Goal: Task Accomplishment & Management: Use online tool/utility

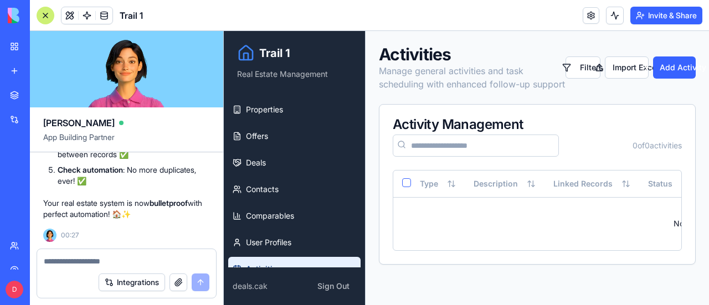
scroll to position [13287, 0]
click at [130, 286] on button "Integrations" at bounding box center [132, 283] width 66 height 18
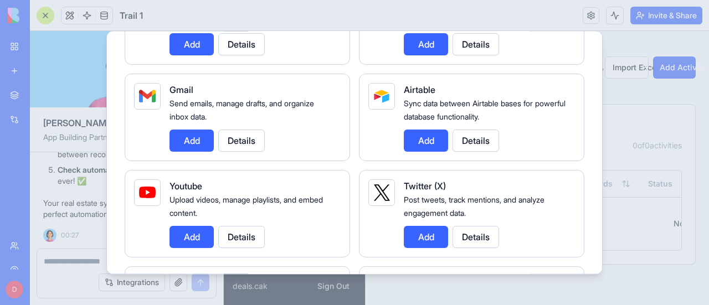
scroll to position [0, 0]
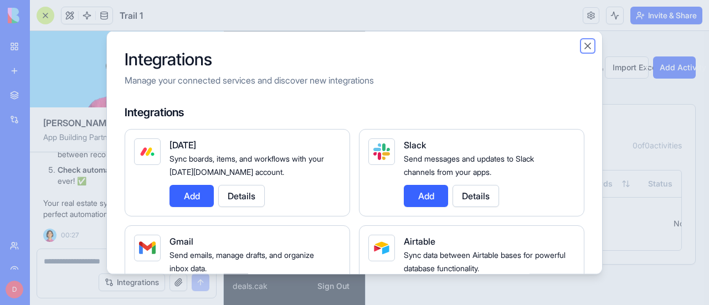
click at [588, 45] on button "Close" at bounding box center [587, 45] width 11 height 11
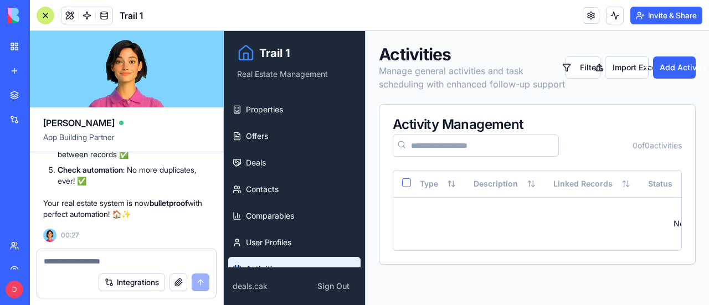
click at [45, 15] on div at bounding box center [46, 16] width 18 height 18
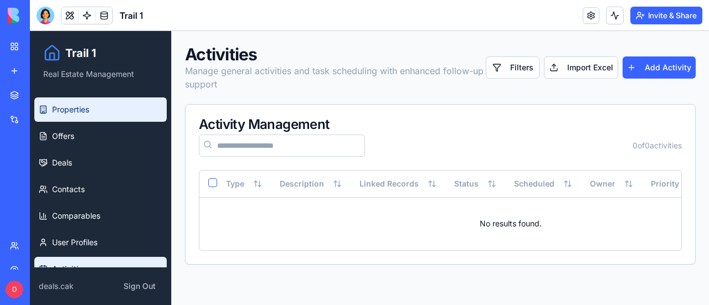
click at [85, 112] on span "Properties" at bounding box center [70, 109] width 37 height 11
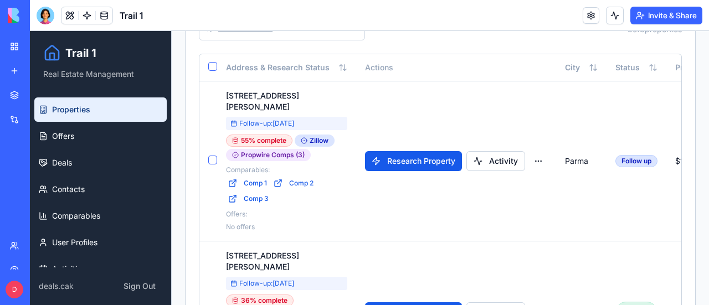
scroll to position [219, 0]
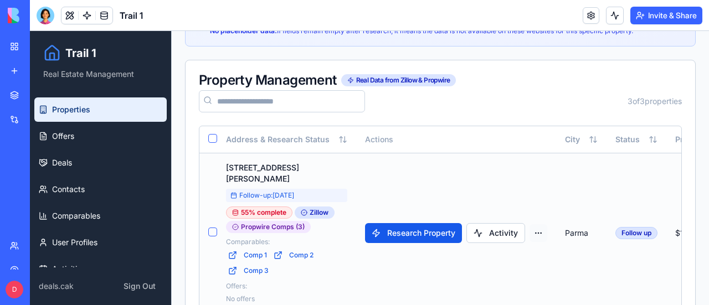
click at [538, 223] on html "Trail 1 Real Estate Management Properties Offers Deals Contacts Comparables Use…" at bounding box center [369, 206] width 679 height 788
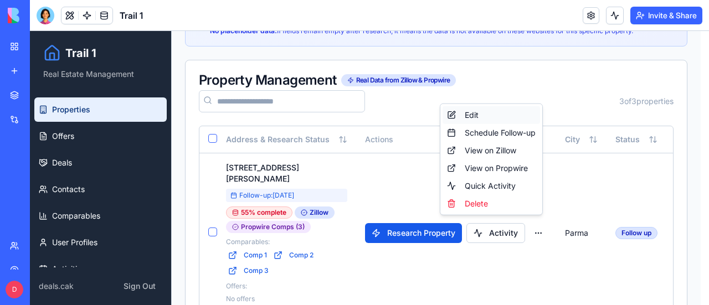
click at [489, 111] on div "Edit" at bounding box center [492, 115] width 98 height 18
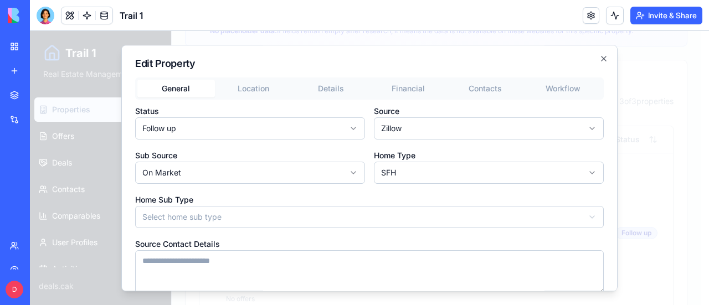
click at [176, 88] on button "General" at bounding box center [176, 89] width 78 height 18
click at [194, 121] on body "Trail 1 Real Estate Management Properties Offers Deals Contacts Comparables Use…" at bounding box center [365, 206] width 671 height 788
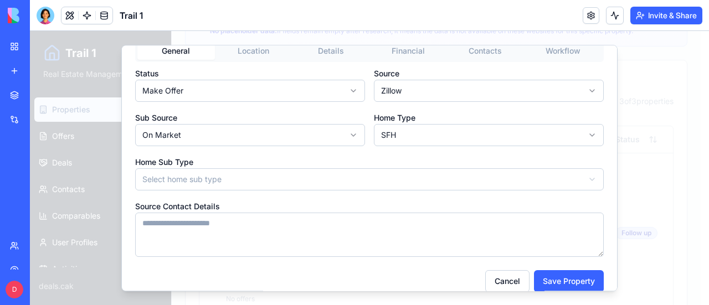
scroll to position [52, 0]
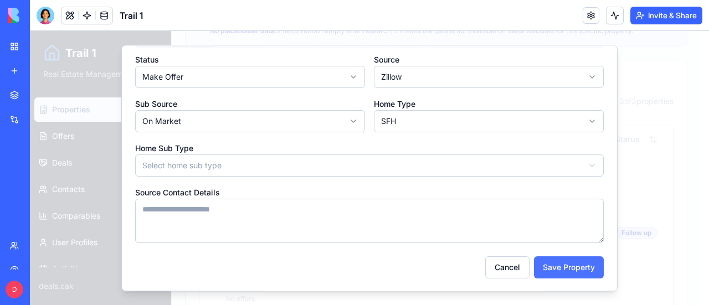
click at [547, 269] on button "Save Property" at bounding box center [569, 267] width 70 height 22
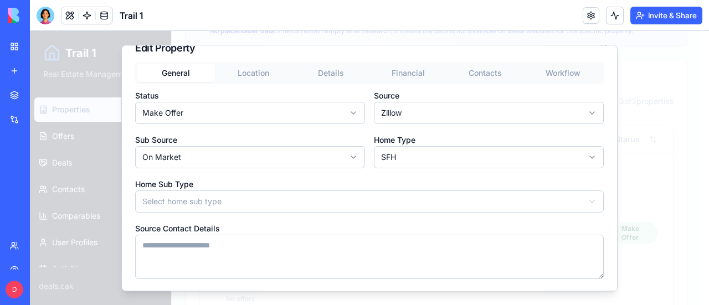
scroll to position [0, 0]
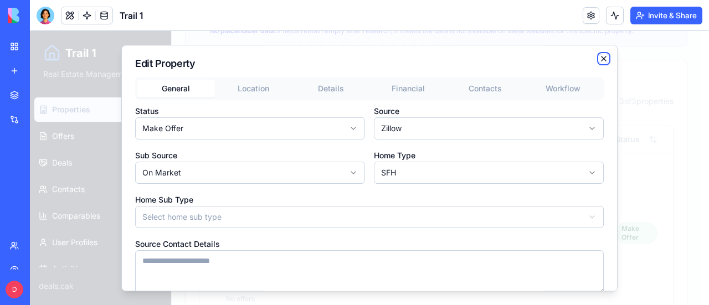
click at [599, 58] on icon "button" at bounding box center [603, 58] width 9 height 9
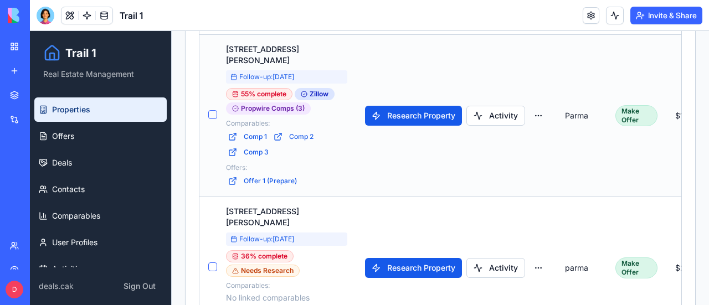
scroll to position [386, 0]
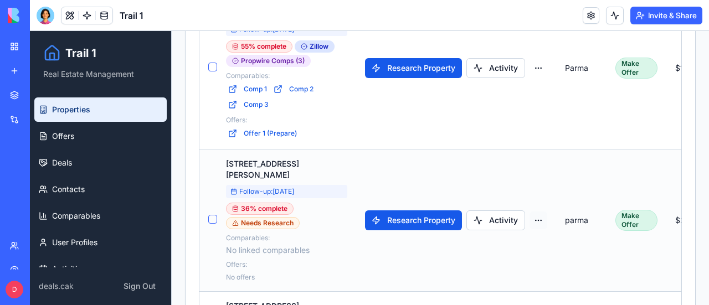
click at [532, 198] on html "Trail 1 Real Estate Management Properties Offers Deals Contacts Comparables Use…" at bounding box center [369, 40] width 679 height 791
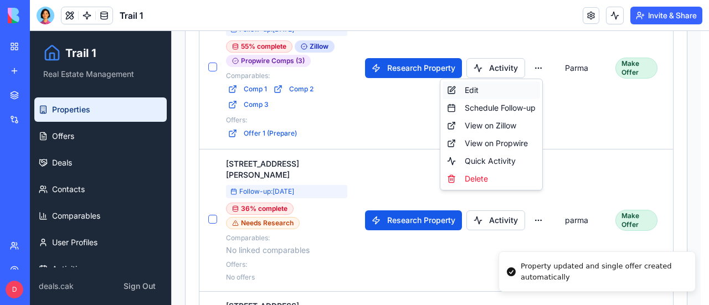
click at [476, 90] on div "Edit" at bounding box center [492, 90] width 98 height 18
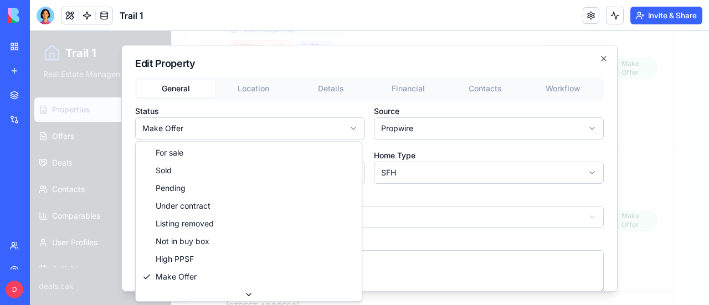
click at [194, 132] on body "Trail 1 Real Estate Management Properties Offers Deals Contacts Comparables Use…" at bounding box center [365, 40] width 671 height 791
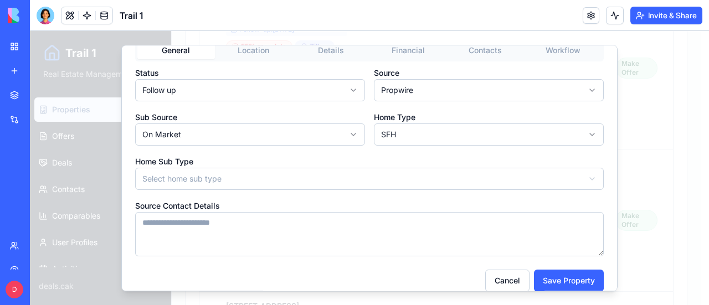
scroll to position [52, 0]
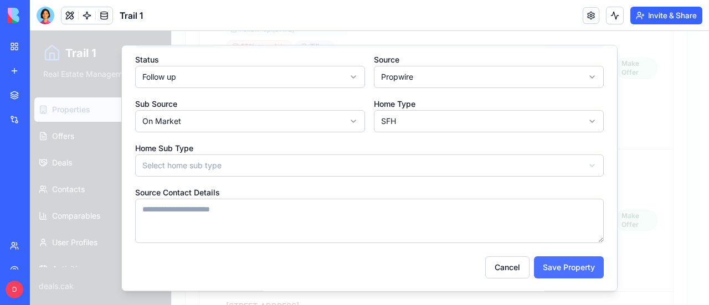
click at [560, 267] on button "Save Property" at bounding box center [569, 267] width 70 height 22
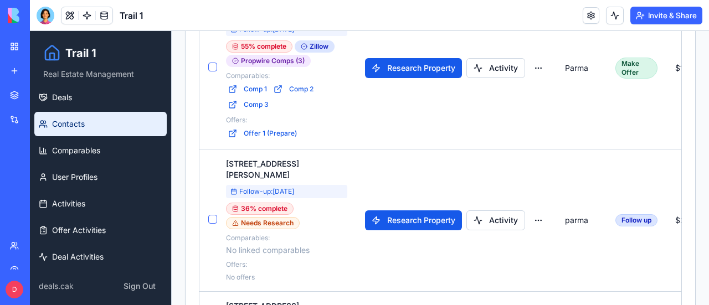
scroll to position [71, 0]
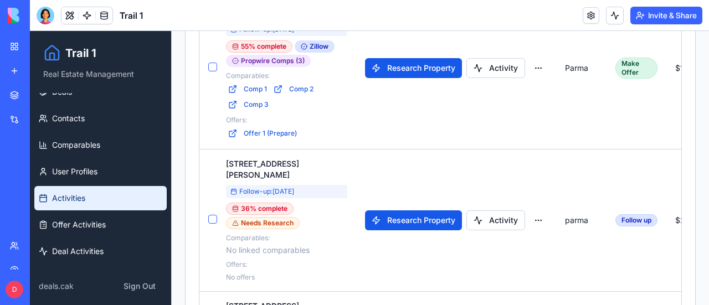
click at [69, 197] on span "Activities" at bounding box center [68, 198] width 33 height 11
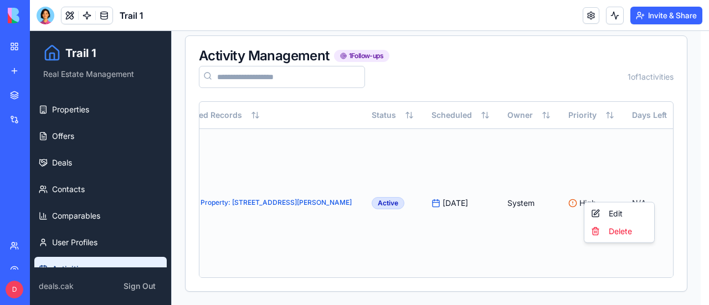
scroll to position [0, 232]
click at [642, 192] on html "Trail 1 Real Estate Management Properties Offers Deals Contacts Comparables Use…" at bounding box center [369, 99] width 679 height 413
click at [612, 212] on div "Edit" at bounding box center [619, 214] width 65 height 18
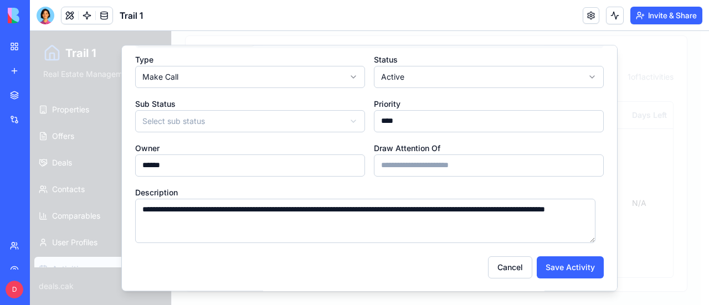
scroll to position [0, 0]
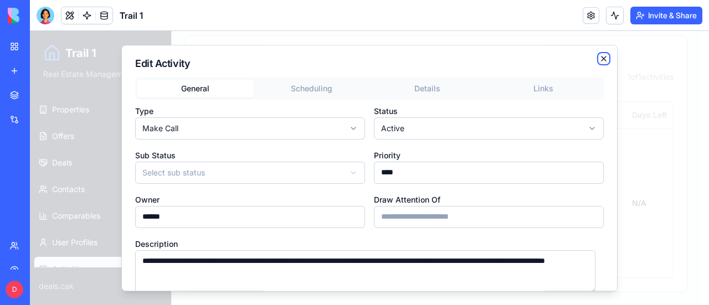
click at [599, 58] on icon "button" at bounding box center [603, 58] width 9 height 9
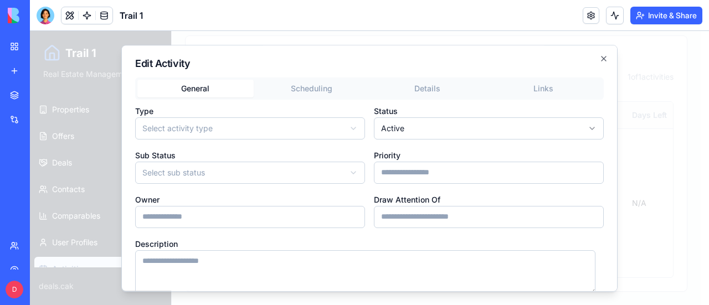
scroll to position [0, 223]
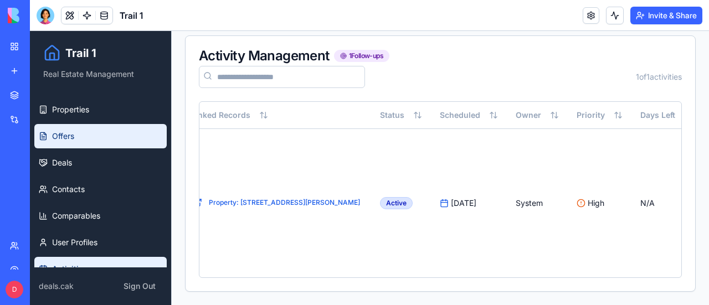
click at [65, 136] on span "Offers" at bounding box center [63, 136] width 22 height 11
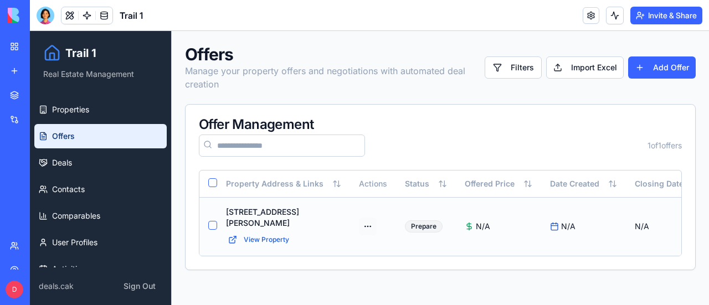
click at [361, 219] on html "Trail 1 Real Estate Management Properties Offers Deals Contacts Comparables Use…" at bounding box center [369, 168] width 679 height 274
click at [320, 264] on div "Edit" at bounding box center [330, 262] width 81 height 18
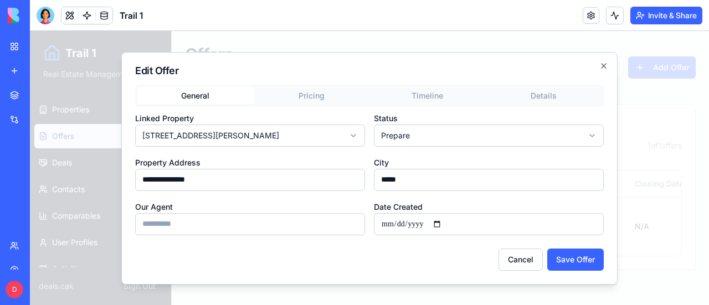
click at [462, 131] on body "**********" at bounding box center [369, 168] width 679 height 274
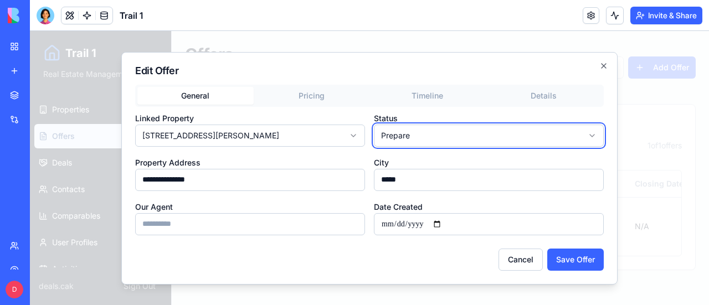
click at [462, 131] on body "**********" at bounding box center [369, 168] width 679 height 274
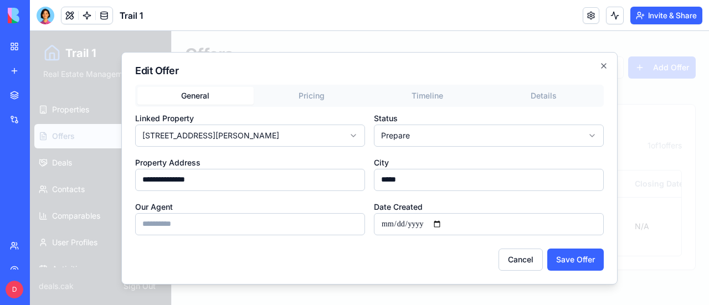
click at [460, 131] on body "**********" at bounding box center [369, 168] width 679 height 274
click at [568, 259] on button "Save Offer" at bounding box center [575, 260] width 57 height 22
type input "**********"
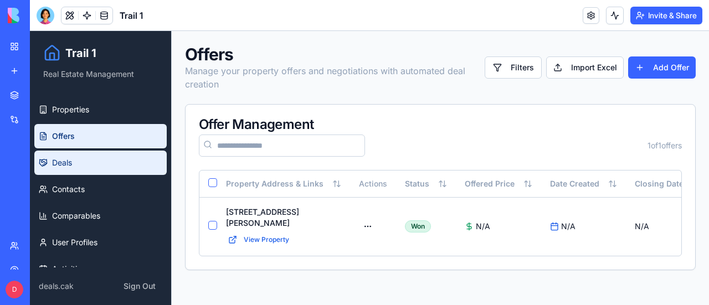
click at [63, 163] on span "Deals" at bounding box center [62, 162] width 20 height 11
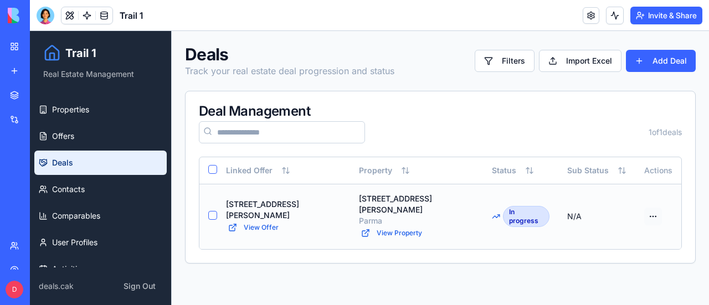
click at [642, 211] on html "Trail 1 Real Estate Management Properties Offers Deals Contacts Comparables Use…" at bounding box center [369, 168] width 679 height 274
click at [596, 251] on div "Edit" at bounding box center [607, 252] width 81 height 18
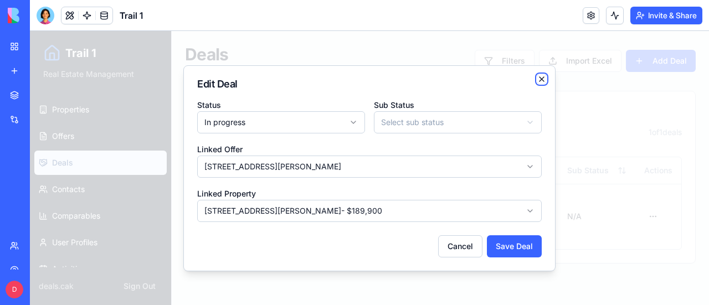
click at [543, 78] on icon "button" at bounding box center [541, 79] width 9 height 9
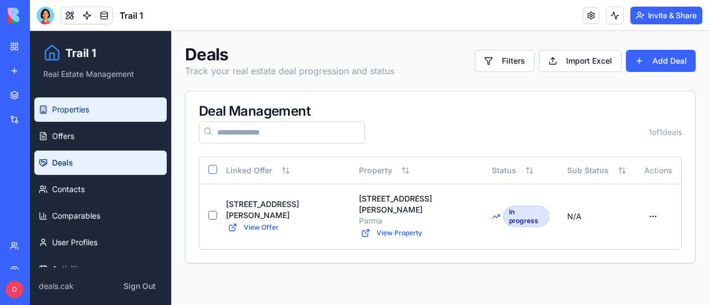
click at [70, 112] on span "Properties" at bounding box center [70, 109] width 37 height 11
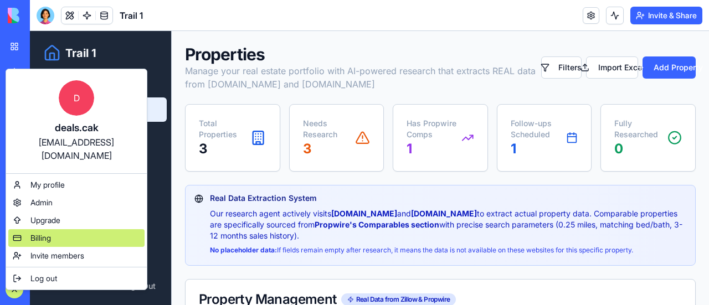
click at [44, 233] on span "Billing" at bounding box center [40, 238] width 20 height 11
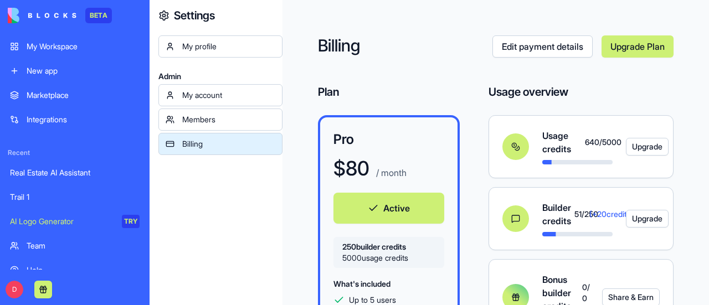
click at [209, 119] on div "Members" at bounding box center [228, 119] width 93 height 11
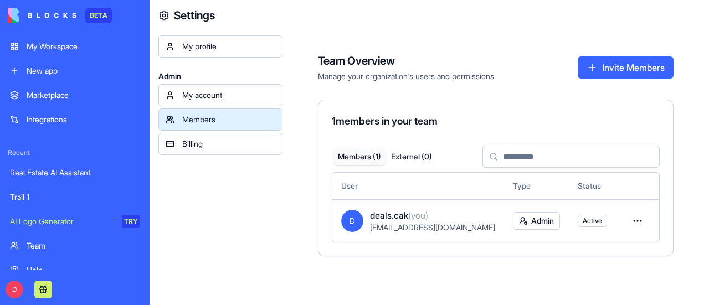
click at [616, 70] on button "Invite Members" at bounding box center [626, 68] width 96 height 22
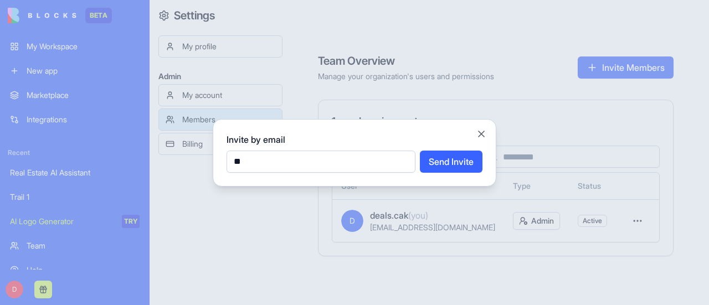
type input "*"
type input "**********"
click at [442, 161] on button "Send Invite" at bounding box center [451, 162] width 63 height 22
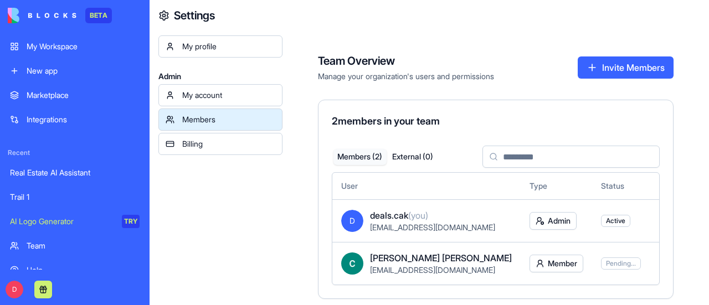
click at [211, 90] on div "My account" at bounding box center [228, 95] width 93 height 11
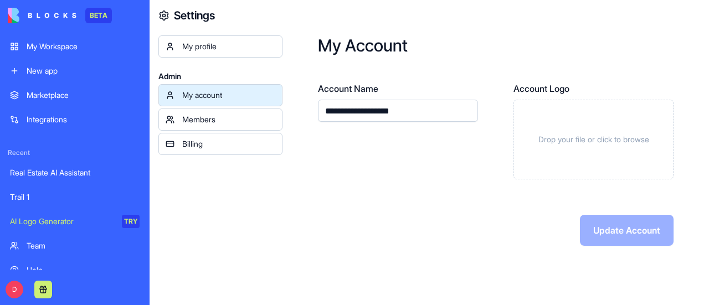
drag, startPoint x: 425, startPoint y: 110, endPoint x: 213, endPoint y: 107, distance: 212.2
click at [213, 107] on div "**********" at bounding box center [430, 152] width 560 height 305
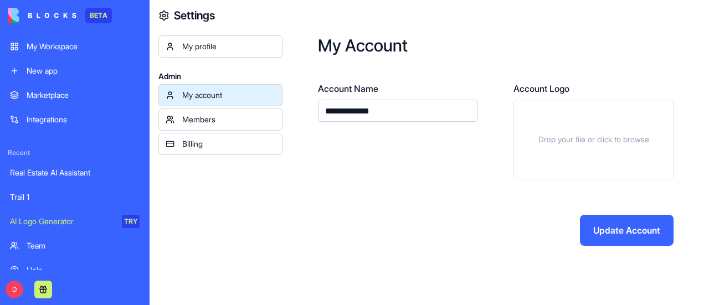
type input "**********"
click at [619, 233] on button "Update Account" at bounding box center [627, 230] width 94 height 31
click at [634, 232] on button "Update Account" at bounding box center [627, 230] width 94 height 31
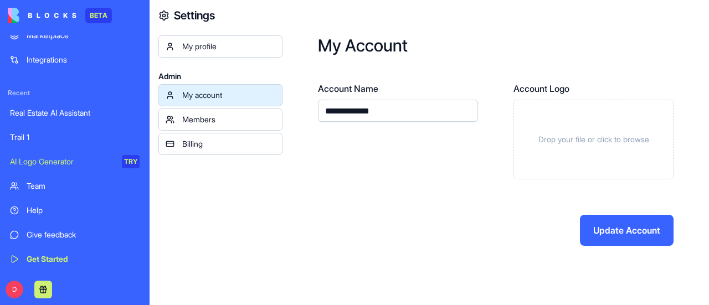
scroll to position [35, 0]
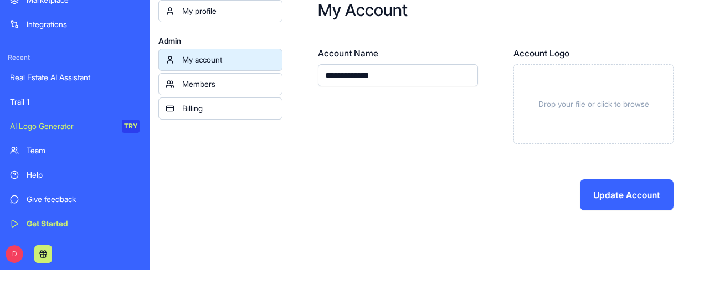
click at [58, 124] on div "AI Logo Generator" at bounding box center [62, 126] width 104 height 11
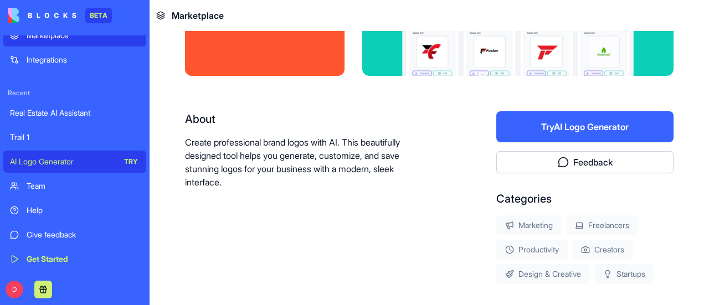
scroll to position [166, 0]
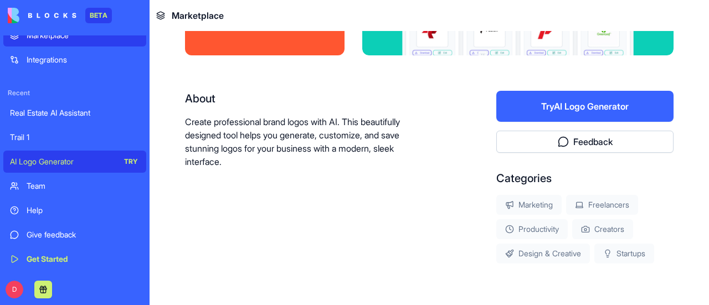
click at [557, 105] on button "Try AI Logo Generator" at bounding box center [584, 106] width 177 height 31
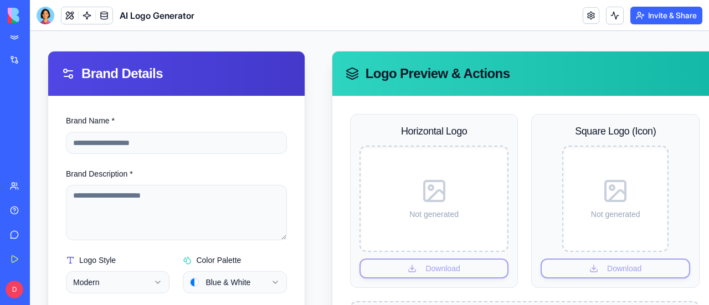
scroll to position [111, 0]
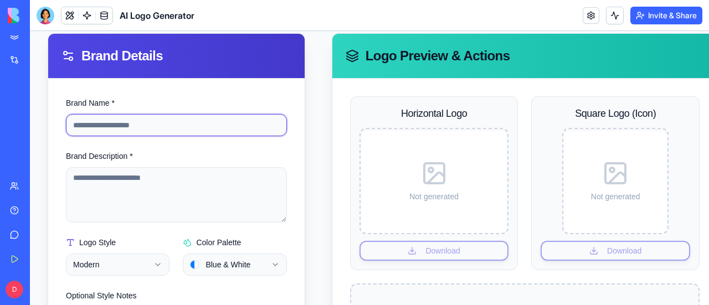
drag, startPoint x: 172, startPoint y: 127, endPoint x: 38, endPoint y: 126, distance: 134.1
click at [38, 126] on div "**********" at bounding box center [369, 198] width 679 height 556
type input "*"
type input "**********"
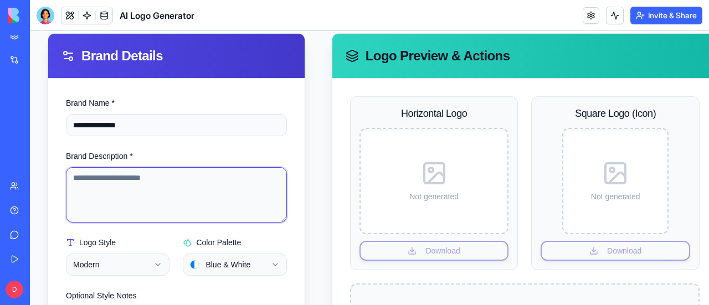
click at [154, 175] on textarea "Brand Description *" at bounding box center [176, 194] width 221 height 55
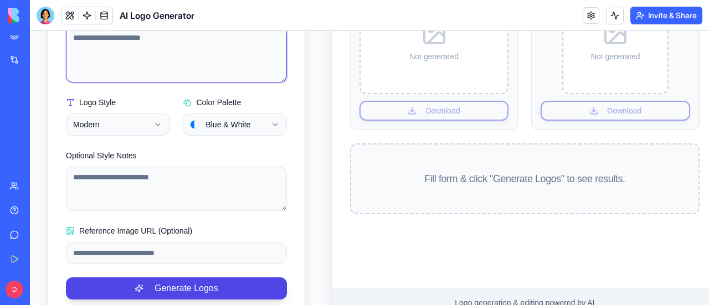
scroll to position [277, 0]
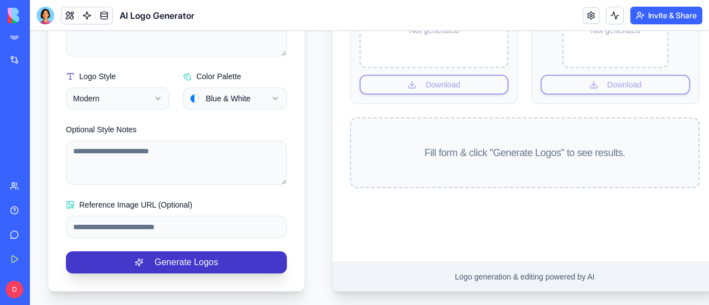
click at [178, 263] on button "Generate Logos" at bounding box center [176, 263] width 221 height 22
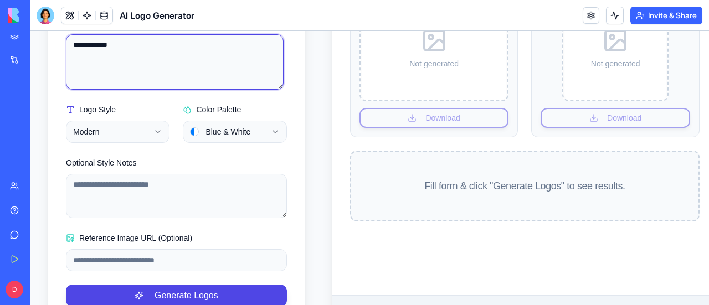
scroll to position [289, 0]
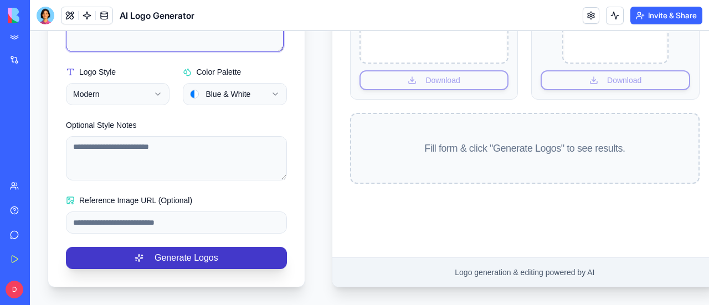
type textarea "**********"
click at [170, 254] on button "Generate Logos" at bounding box center [176, 258] width 221 height 22
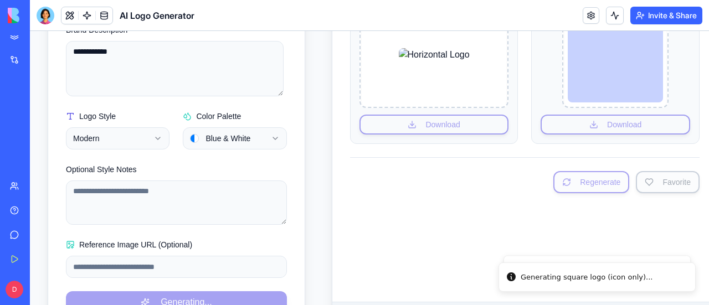
scroll to position [178, 0]
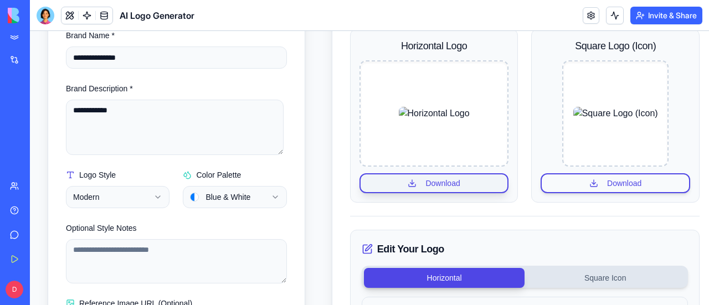
click at [427, 180] on button "Download" at bounding box center [435, 183] width 150 height 20
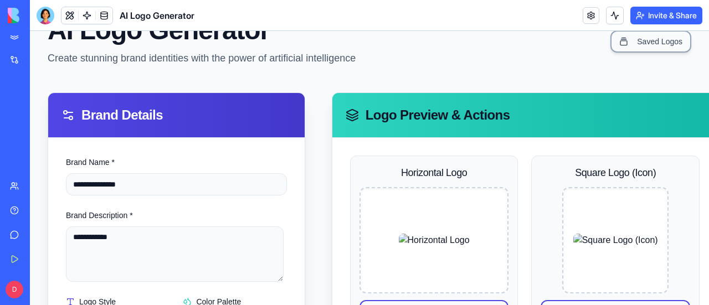
scroll to position [0, 0]
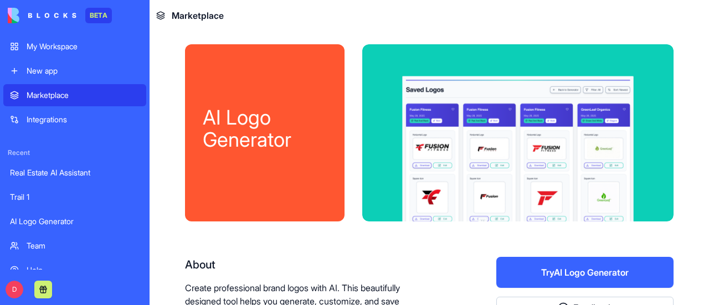
click at [51, 117] on div "Integrations" at bounding box center [83, 119] width 113 height 11
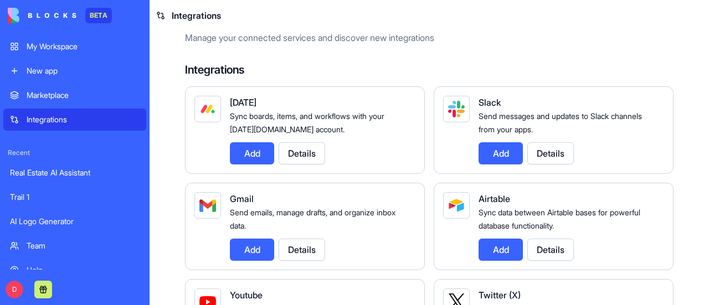
scroll to position [55, 0]
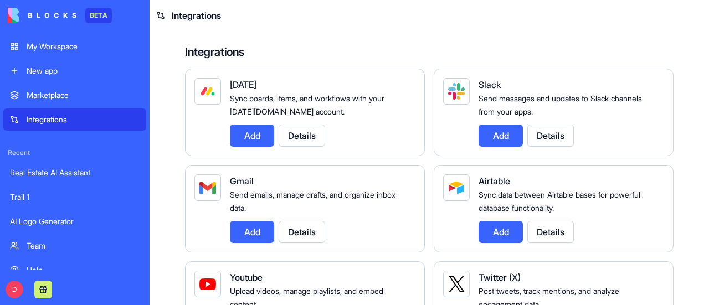
click at [245, 231] on button "Add" at bounding box center [252, 232] width 44 height 22
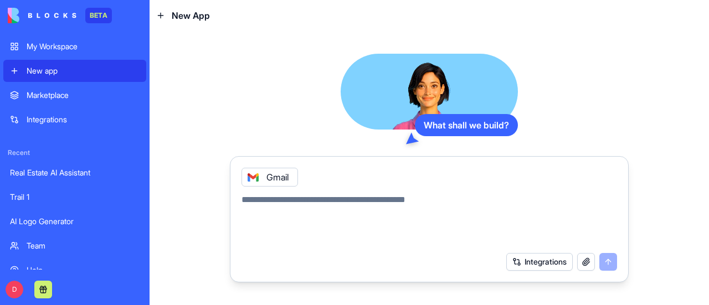
click at [69, 45] on div "My Workspace" at bounding box center [83, 46] width 113 height 11
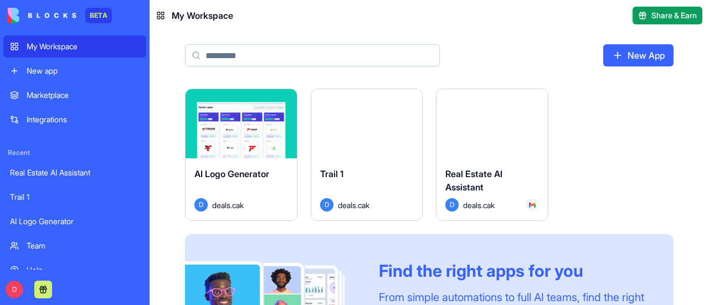
click at [350, 124] on button "Launch" at bounding box center [366, 124] width 83 height 22
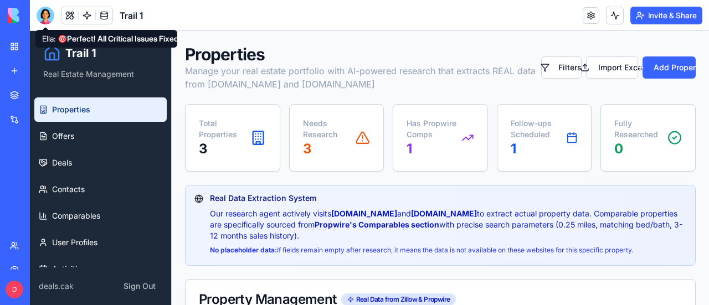
click at [45, 16] on div at bounding box center [46, 16] width 18 height 18
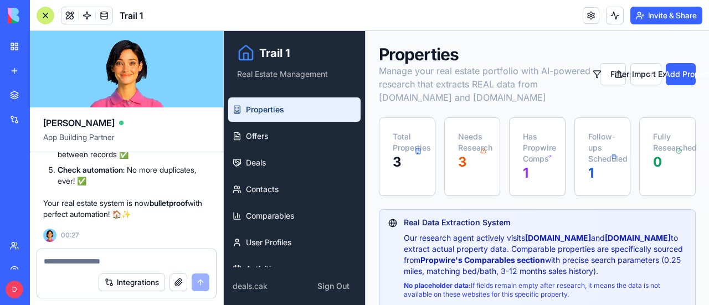
click at [145, 282] on button "Integrations" at bounding box center [132, 283] width 66 height 18
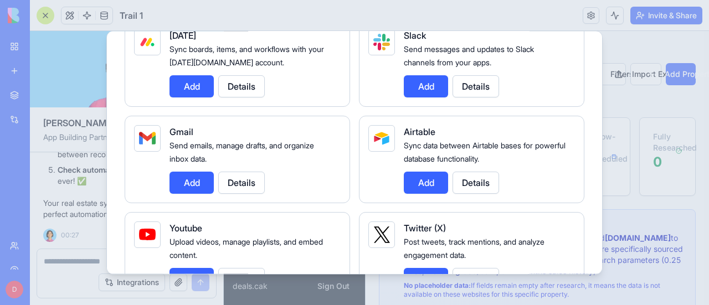
scroll to position [111, 0]
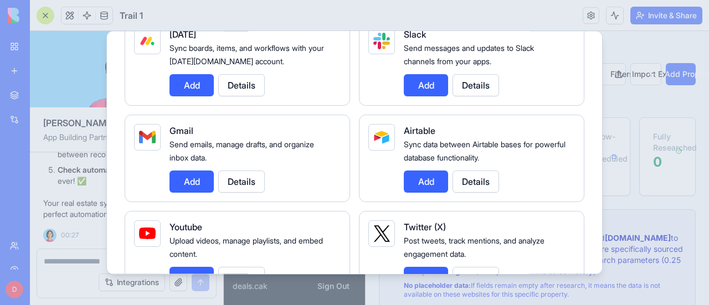
click at [245, 181] on button "Details" at bounding box center [241, 181] width 47 height 22
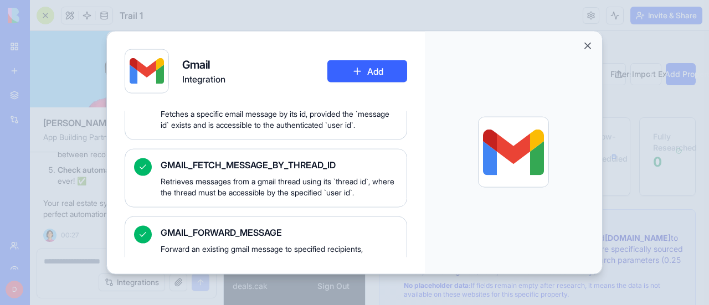
scroll to position [665, 0]
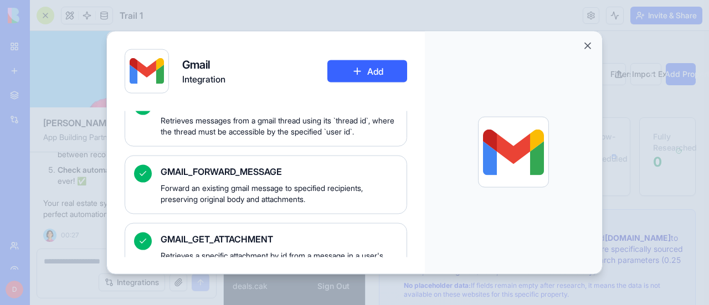
click at [370, 74] on button "Add" at bounding box center [367, 71] width 80 height 22
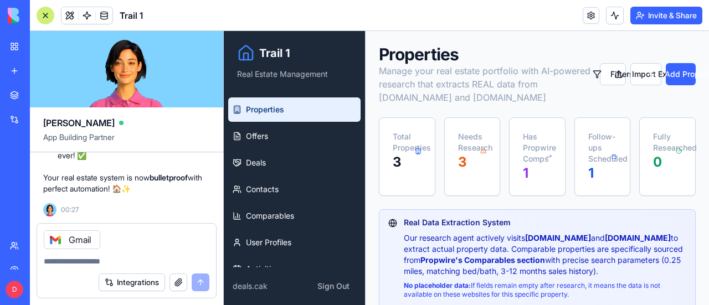
click at [88, 260] on textarea at bounding box center [127, 261] width 166 height 11
type textarea "**********"
click at [201, 279] on button "submit" at bounding box center [201, 283] width 18 height 18
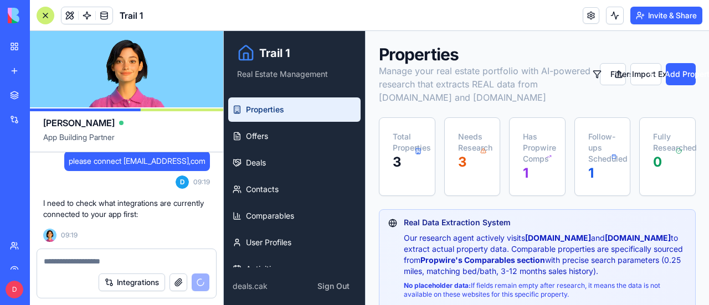
scroll to position [13442, 0]
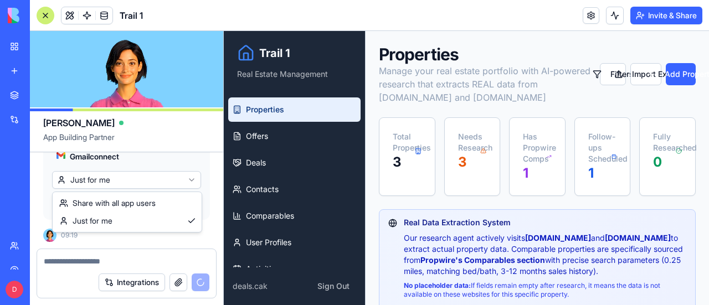
click at [192, 181] on html "BETA My Workspace New app Marketplace Integrations Recent Real Estate AI Assist…" at bounding box center [354, 152] width 709 height 305
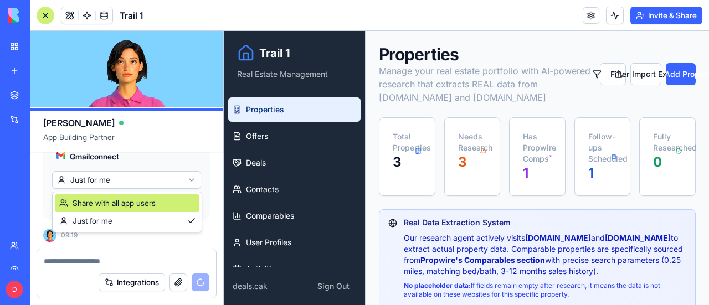
scroll to position [13537, 0]
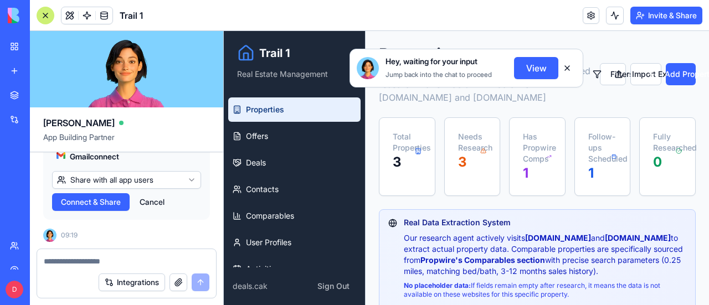
click at [85, 204] on span "Connect & Share" at bounding box center [91, 202] width 60 height 11
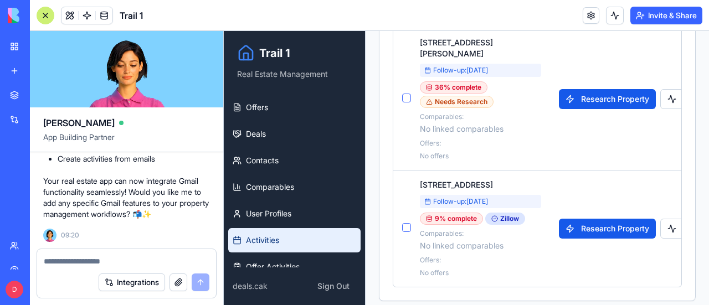
scroll to position [0, 0]
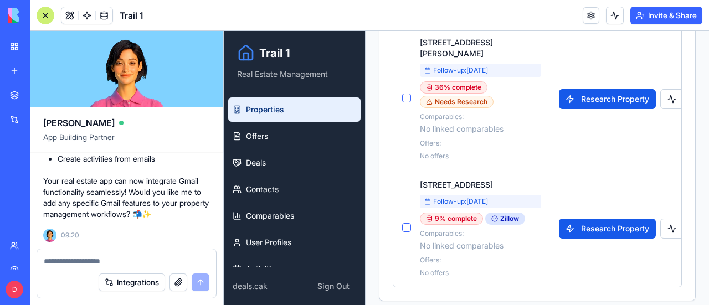
click at [129, 281] on button "Integrations" at bounding box center [132, 283] width 66 height 18
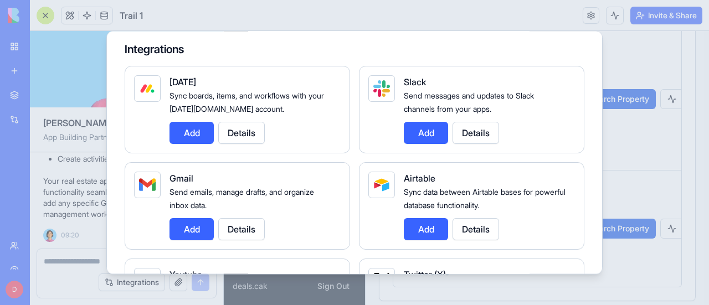
scroll to position [111, 0]
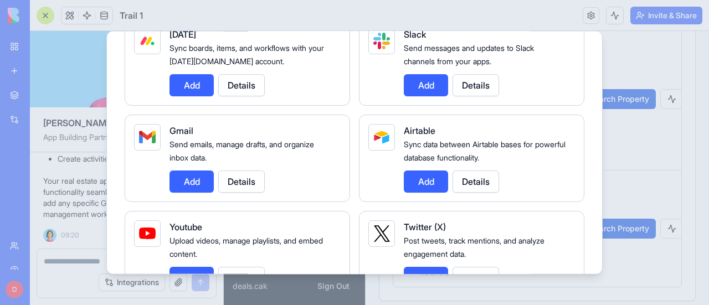
click at [196, 179] on button "Add" at bounding box center [192, 181] width 44 height 22
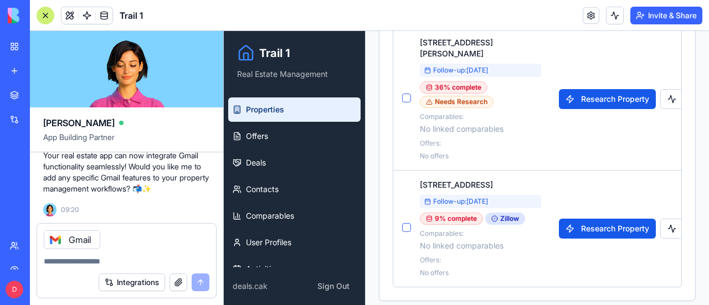
scroll to position [13667, 0]
click at [174, 261] on textarea at bounding box center [127, 261] width 166 height 11
click at [57, 240] on icon at bounding box center [55, 239] width 9 height 9
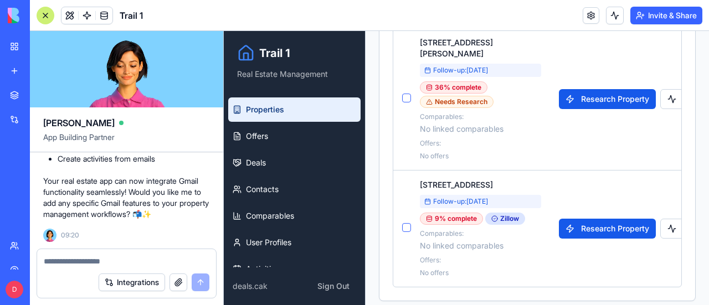
scroll to position [13863, 0]
click at [125, 261] on textarea at bounding box center [127, 261] width 166 height 11
click at [42, 13] on div at bounding box center [46, 16] width 18 height 18
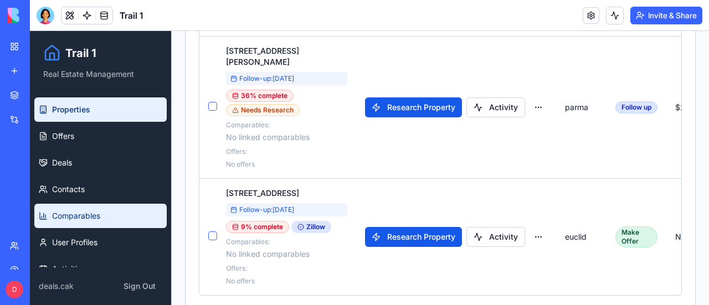
scroll to position [0, 0]
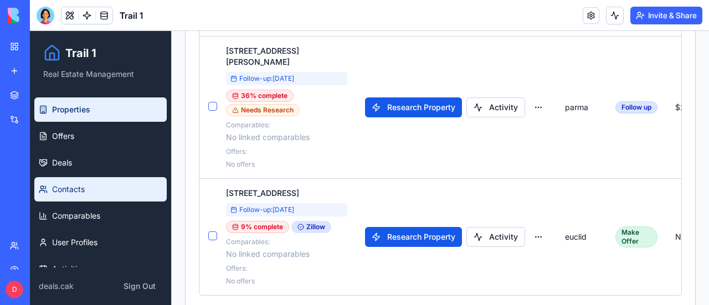
click at [76, 191] on span "Contacts" at bounding box center [68, 189] width 33 height 11
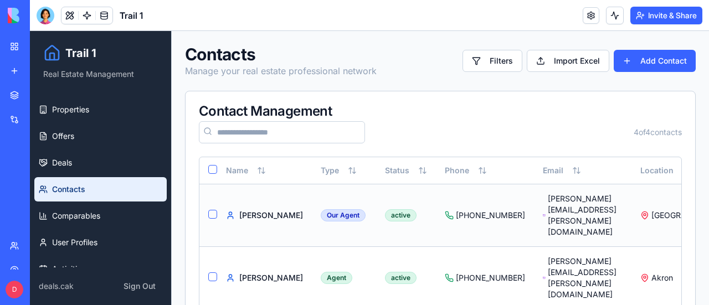
click at [239, 210] on div "[PERSON_NAME]" at bounding box center [271, 215] width 64 height 11
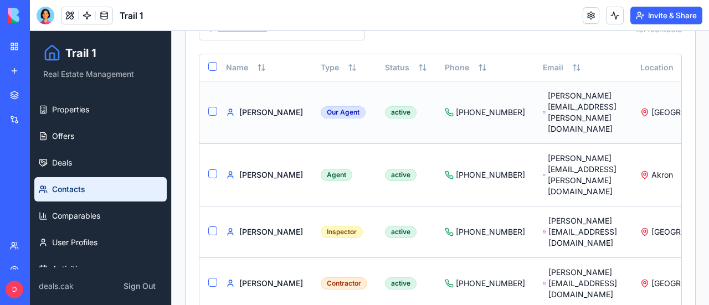
scroll to position [108, 0]
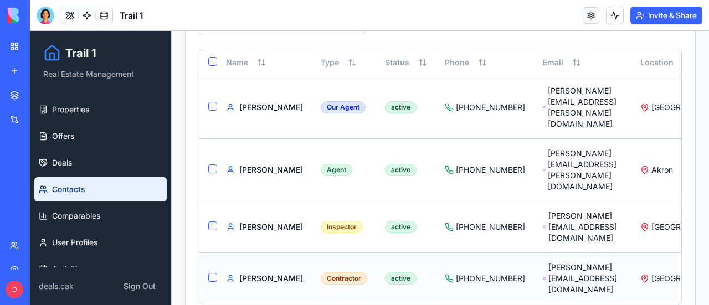
click at [543, 262] on div "[PERSON_NAME][EMAIL_ADDRESS][DOMAIN_NAME]" at bounding box center [583, 278] width 80 height 33
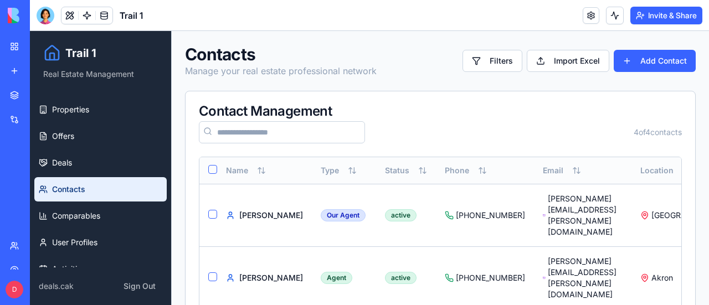
click at [212, 165] on button "Select all" at bounding box center [212, 169] width 9 height 9
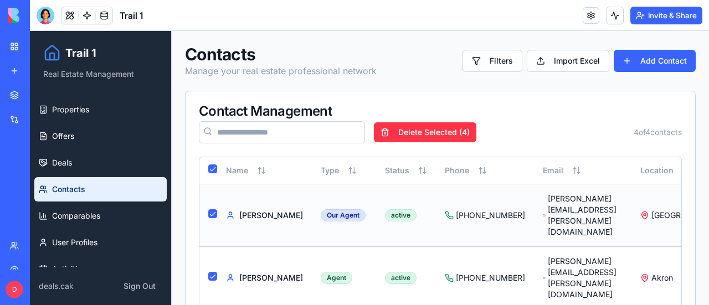
click at [212, 209] on button "Select row" at bounding box center [212, 213] width 9 height 9
click at [422, 134] on button "Delete Selected ( 3 )" at bounding box center [425, 132] width 102 height 20
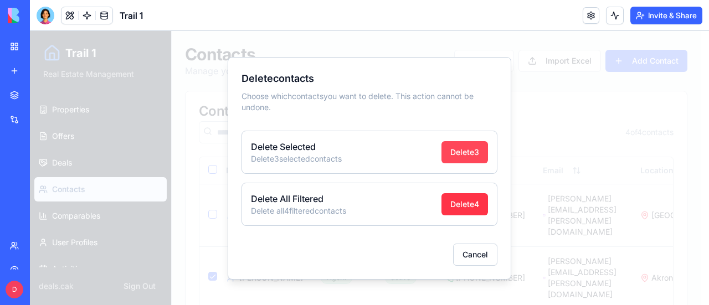
click at [475, 152] on button "Delete 3" at bounding box center [465, 152] width 47 height 22
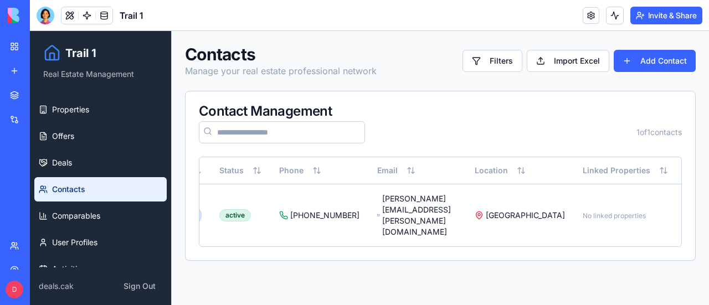
scroll to position [0, 172]
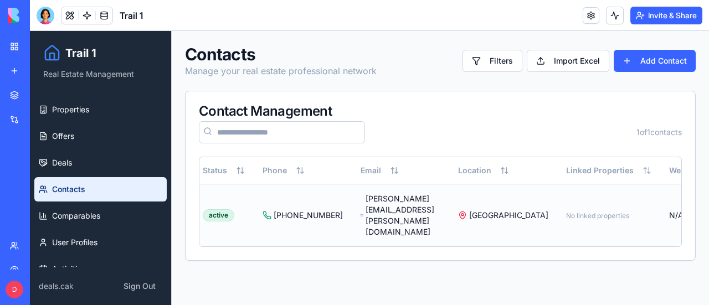
click at [651, 208] on html "Trail 1 Real Estate Management Properties Offers Deals Contacts Comparables Use…" at bounding box center [369, 168] width 679 height 274
click at [622, 234] on div "Edit" at bounding box center [626, 232] width 65 height 18
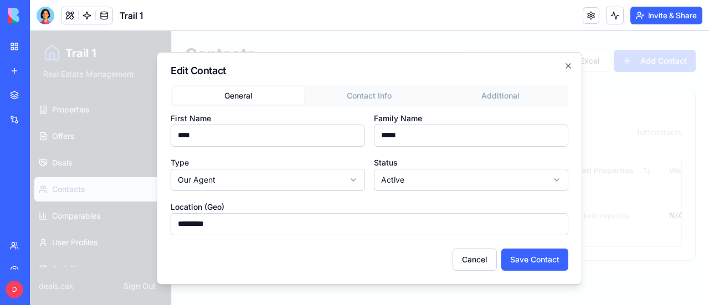
drag, startPoint x: 222, startPoint y: 138, endPoint x: 172, endPoint y: 134, distance: 49.5
click at [172, 134] on input "****" at bounding box center [268, 136] width 194 height 22
type input "*"
type input "****"
type input "********"
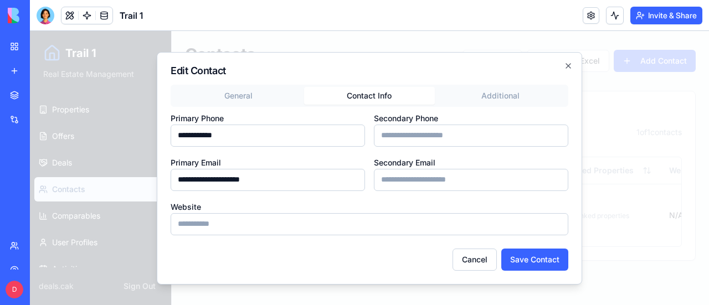
click at [361, 95] on button "Contact Info" at bounding box center [369, 96] width 131 height 18
drag, startPoint x: 284, startPoint y: 182, endPoint x: 119, endPoint y: 178, distance: 165.7
click at [119, 178] on body "**********" at bounding box center [369, 168] width 679 height 274
type input "**********"
click at [539, 261] on button "Save Contact" at bounding box center [534, 260] width 67 height 22
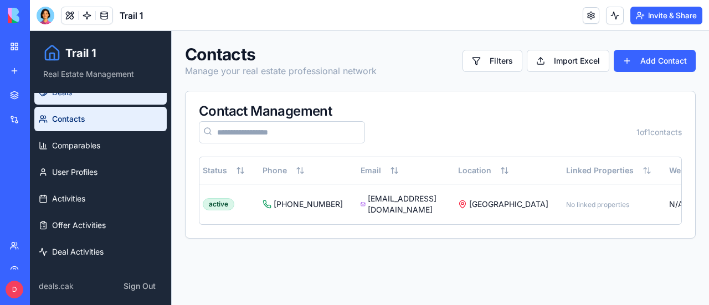
scroll to position [71, 0]
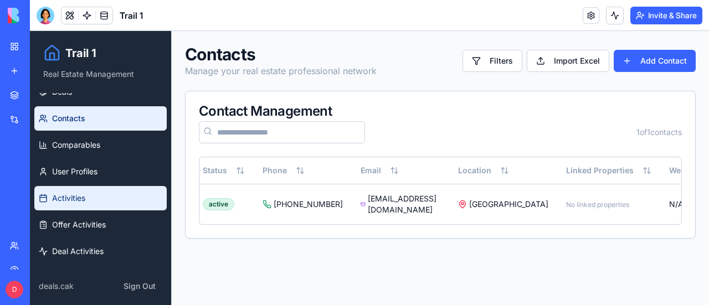
click at [76, 199] on span "Activities" at bounding box center [68, 198] width 33 height 11
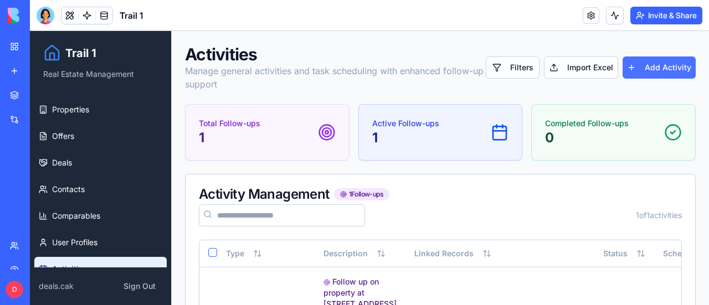
click at [651, 74] on button "Add Activity" at bounding box center [659, 68] width 73 height 22
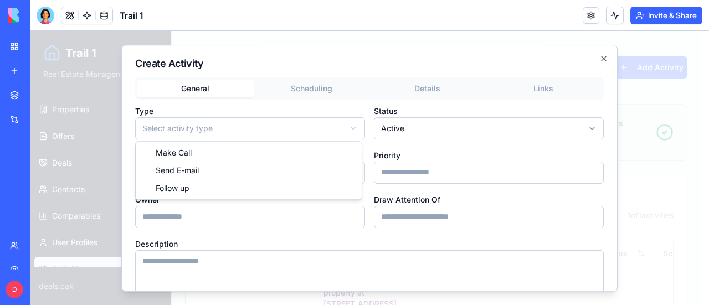
click at [248, 124] on body "**********" at bounding box center [365, 237] width 671 height 413
click at [319, 90] on div "**********" at bounding box center [369, 168] width 496 height 247
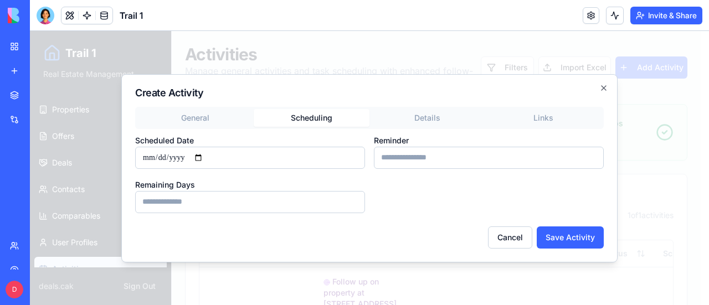
click at [423, 112] on div "General Scheduling Details Links Scheduled Date Reminder Remaining Days" at bounding box center [369, 160] width 469 height 106
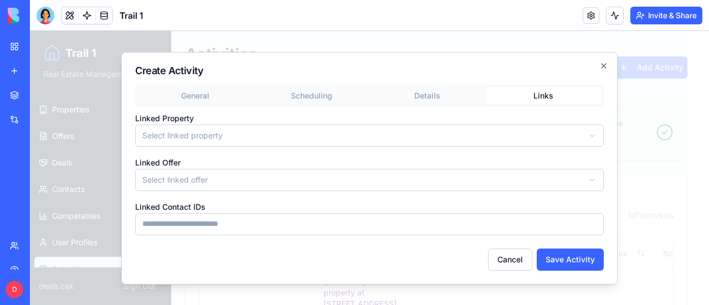
click at [537, 86] on div "General Scheduling Details Links" at bounding box center [369, 96] width 469 height 22
click at [178, 138] on body "**********" at bounding box center [365, 237] width 671 height 413
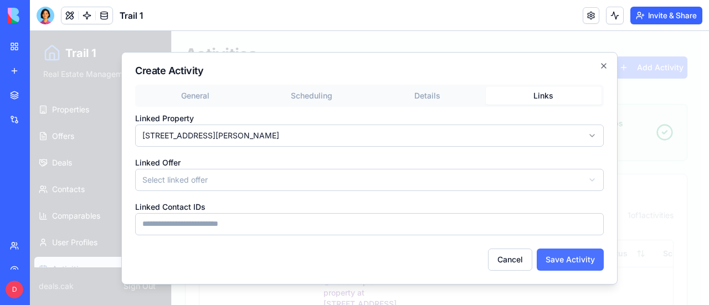
click at [560, 259] on button "Save Activity" at bounding box center [570, 260] width 67 height 22
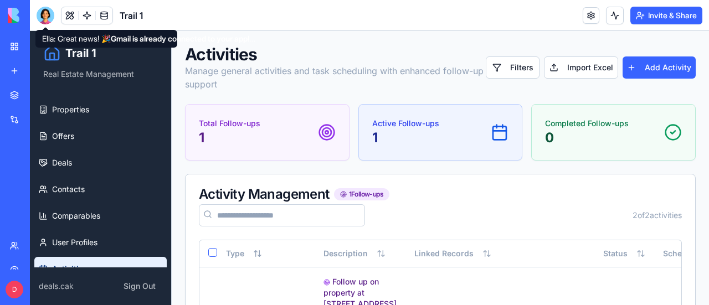
click at [48, 14] on div at bounding box center [46, 16] width 18 height 18
